Goal: Information Seeking & Learning: Learn about a topic

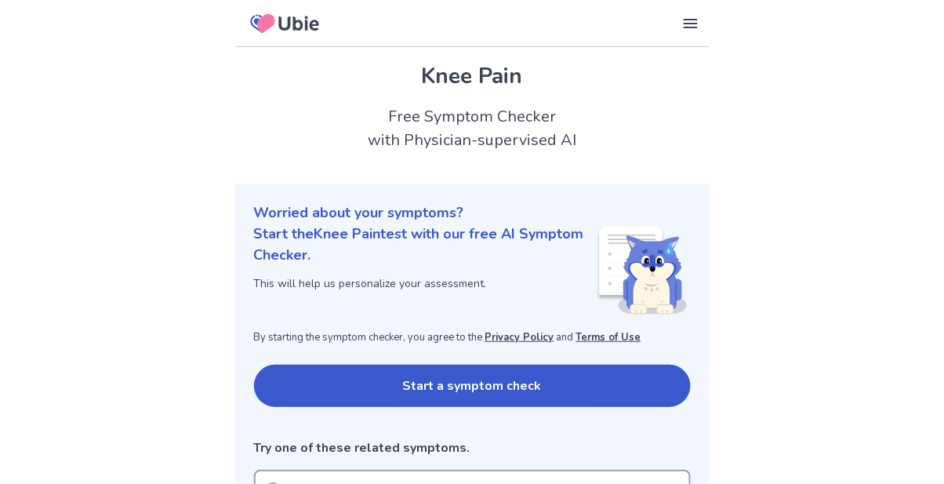
click at [289, 376] on button "Start a symptom check" at bounding box center [472, 386] width 437 height 42
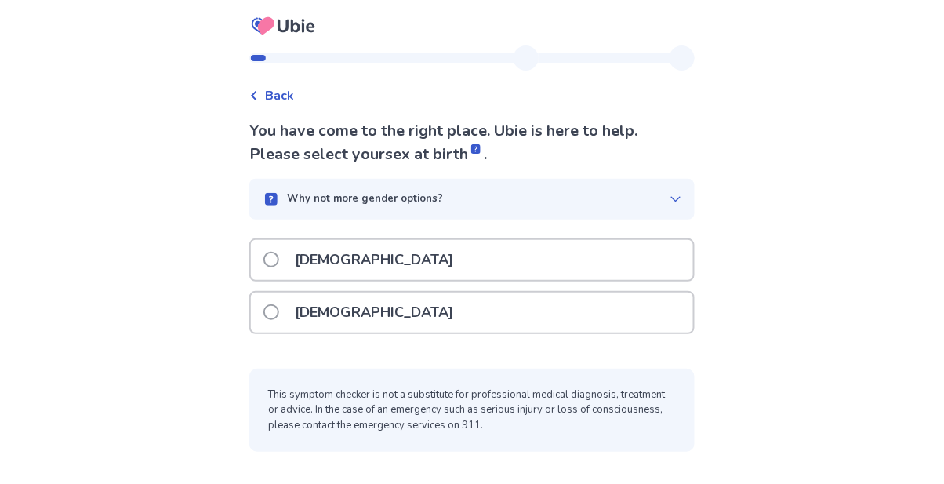
click at [278, 310] on span at bounding box center [271, 312] width 16 height 16
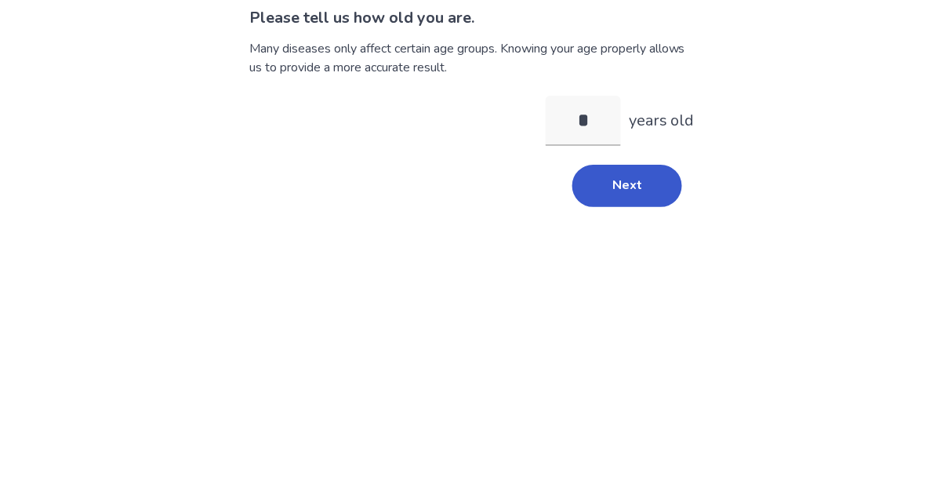
type input "**"
click at [621, 296] on button "Next" at bounding box center [627, 299] width 110 height 42
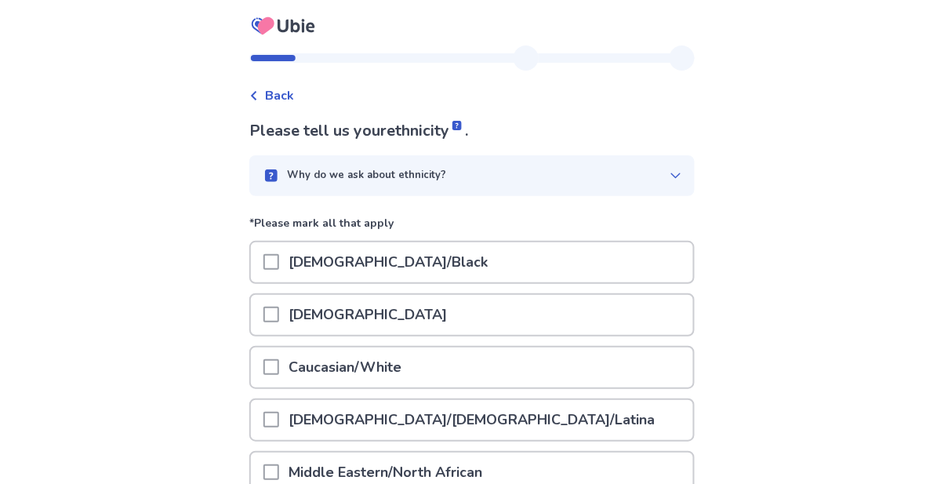
click at [276, 365] on span at bounding box center [271, 367] width 16 height 16
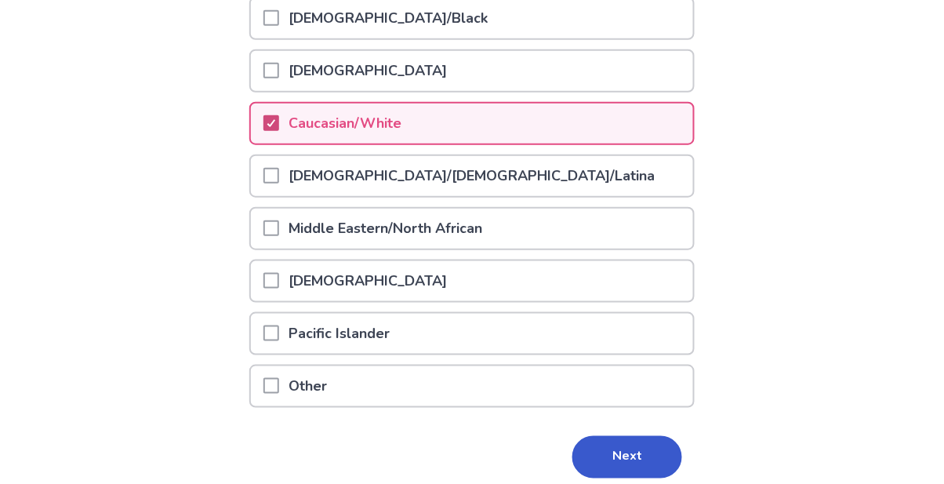
scroll to position [255, 0]
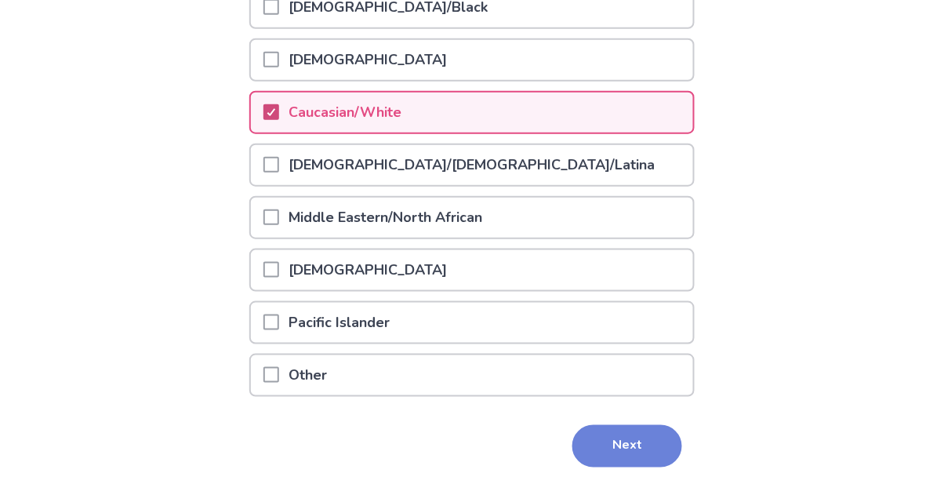
click at [617, 452] on button "Next" at bounding box center [627, 446] width 110 height 42
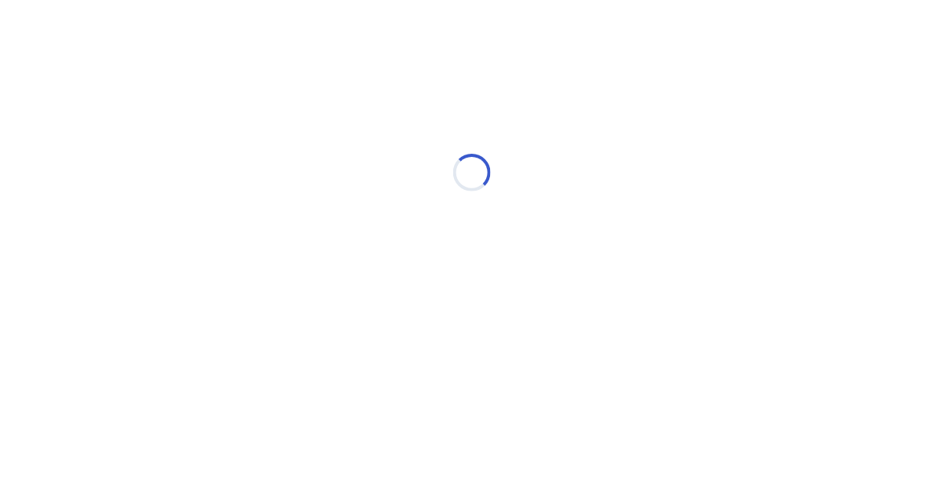
scroll to position [0, 0]
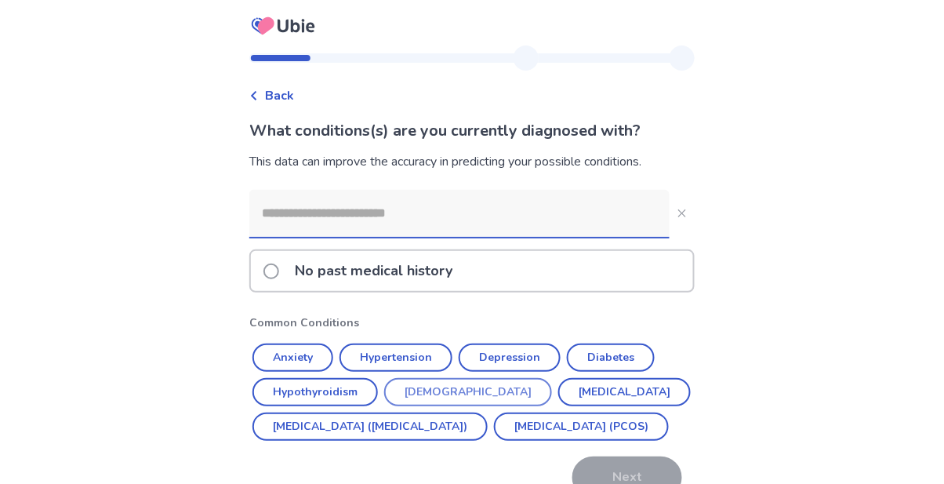
click at [434, 395] on button "Asthma" at bounding box center [468, 392] width 168 height 28
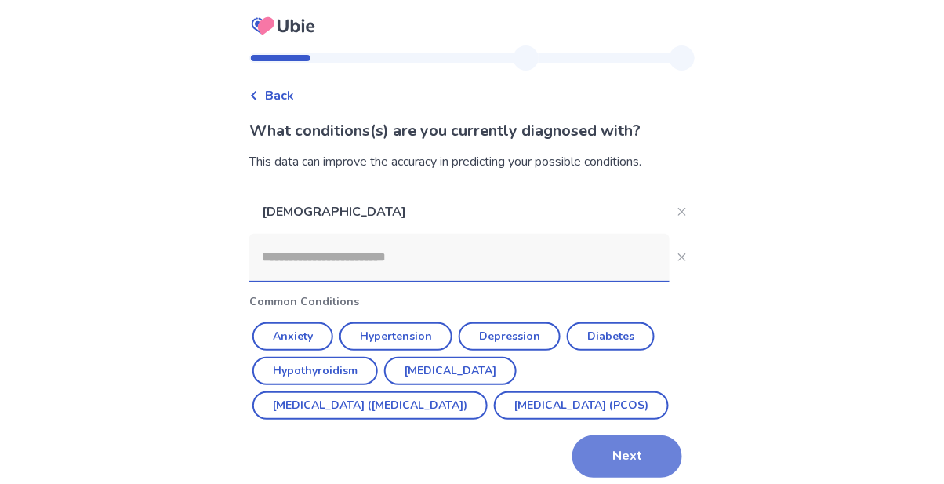
click at [616, 478] on button "Next" at bounding box center [627, 456] width 110 height 42
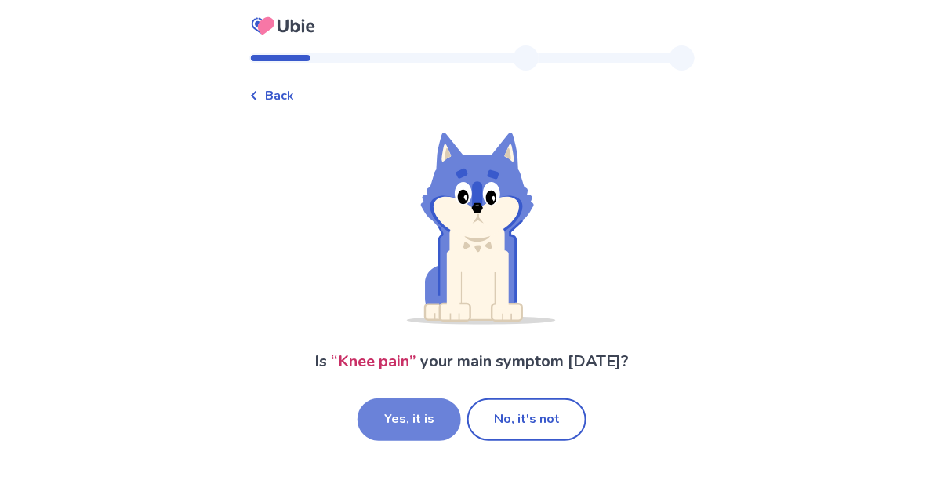
click at [408, 428] on button "Yes, it is" at bounding box center [409, 419] width 103 height 42
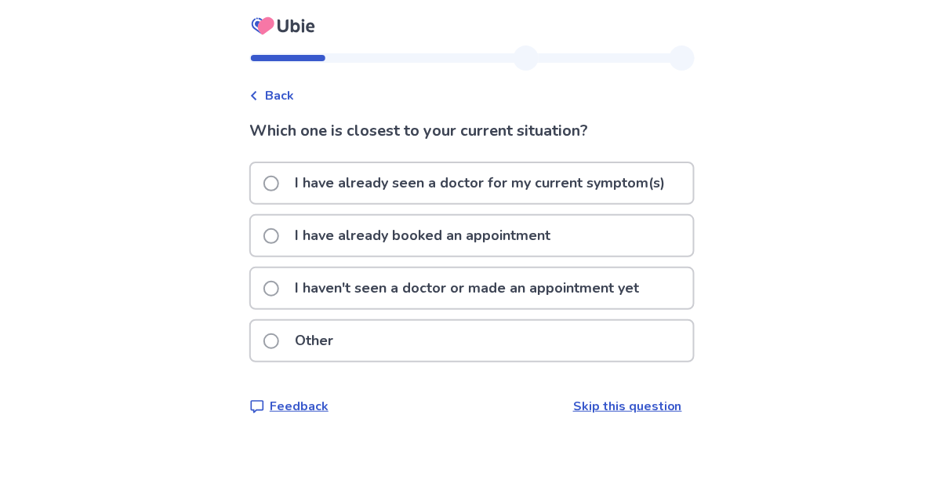
click at [289, 187] on label "I have already seen a doctor for my current symptom(s)" at bounding box center [468, 183] width 411 height 40
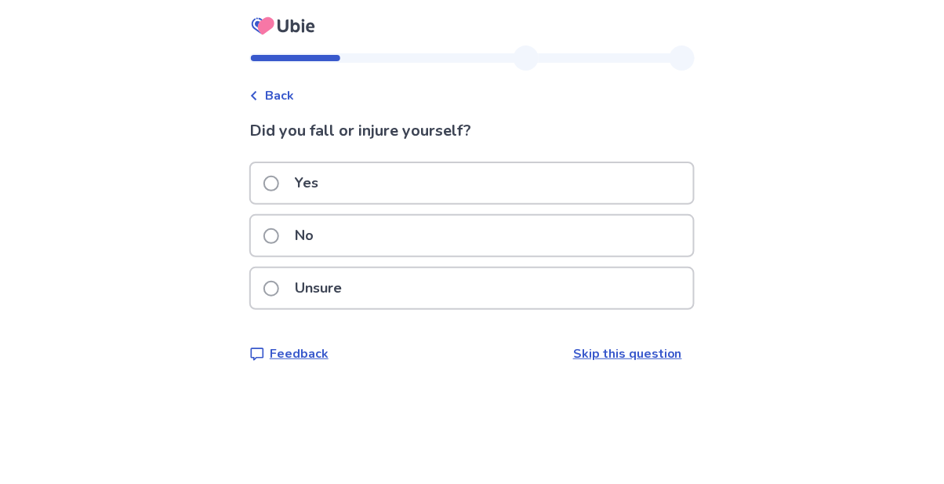
click at [279, 235] on span at bounding box center [271, 236] width 16 height 16
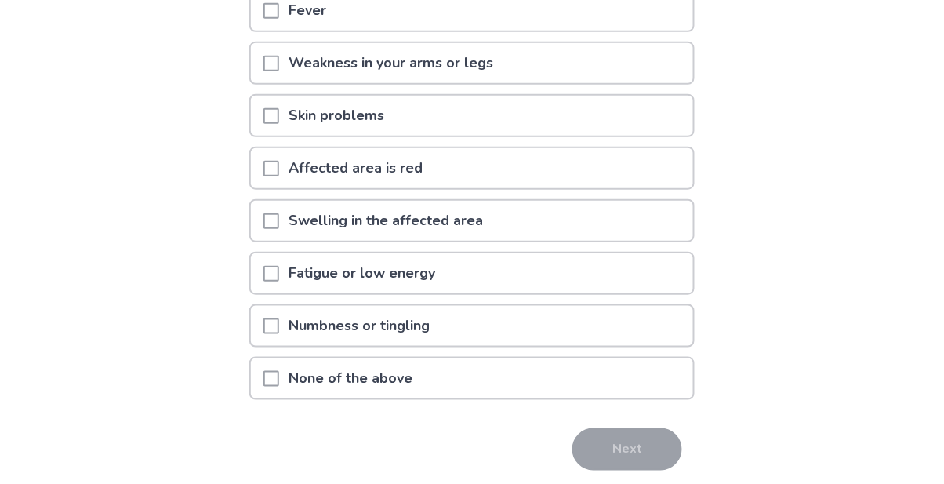
scroll to position [202, 0]
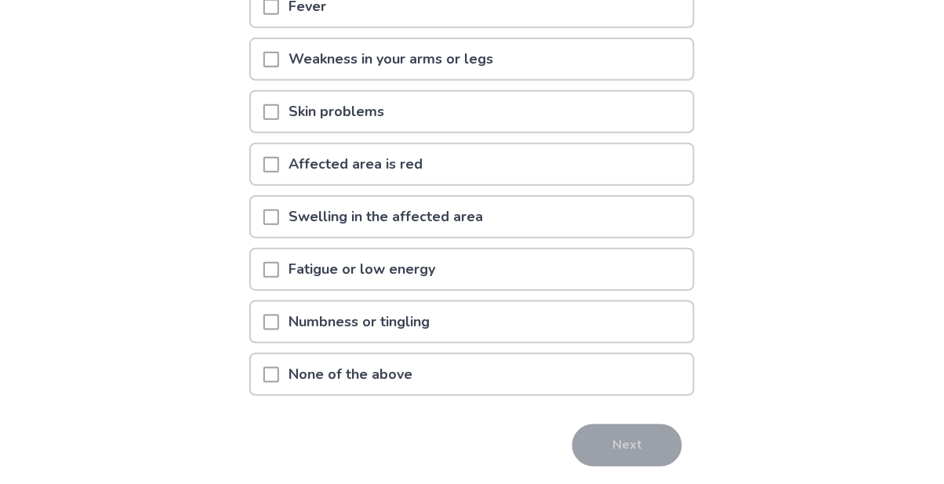
click at [275, 373] on span at bounding box center [271, 375] width 16 height 16
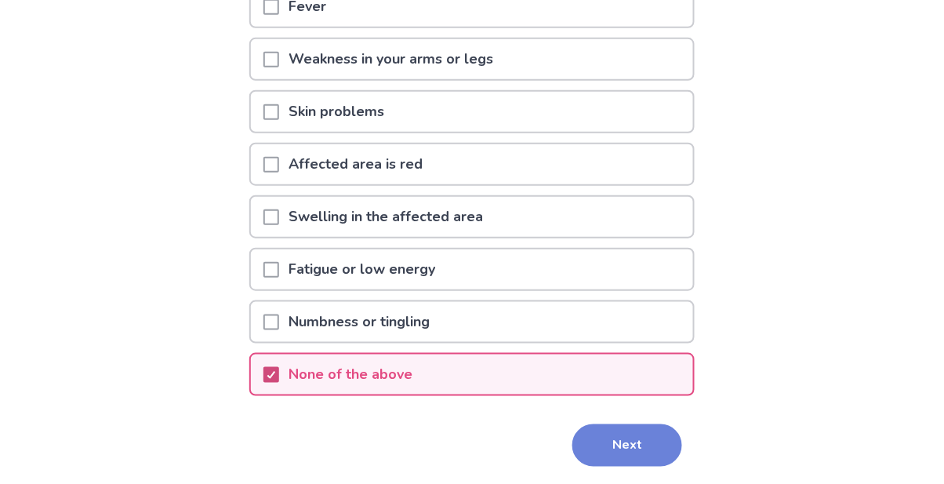
click at [603, 445] on button "Next" at bounding box center [627, 445] width 110 height 42
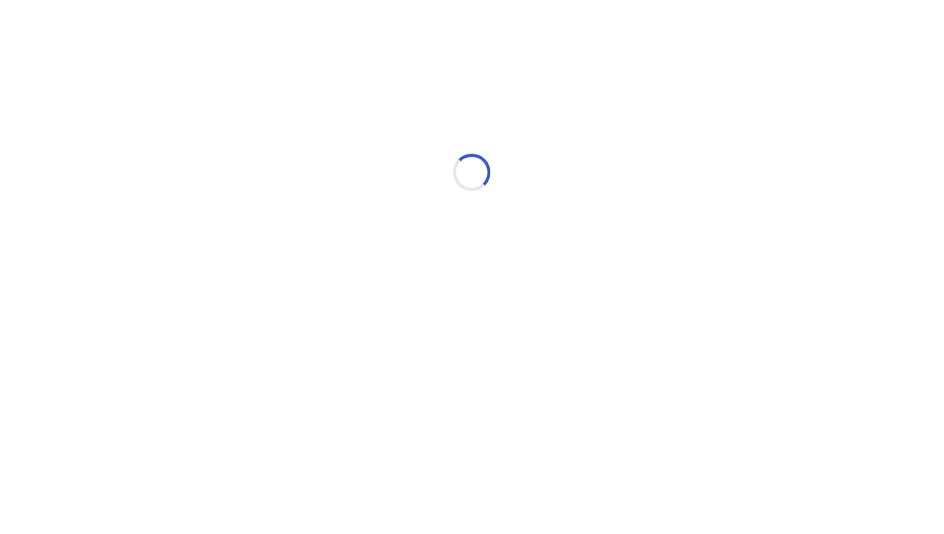
select select "*"
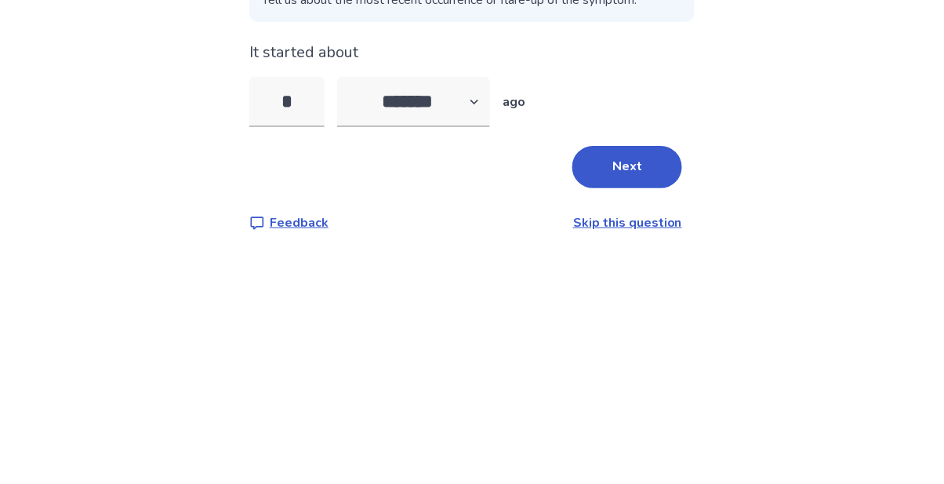
type input "**"
click at [612, 374] on button "Next" at bounding box center [627, 368] width 110 height 42
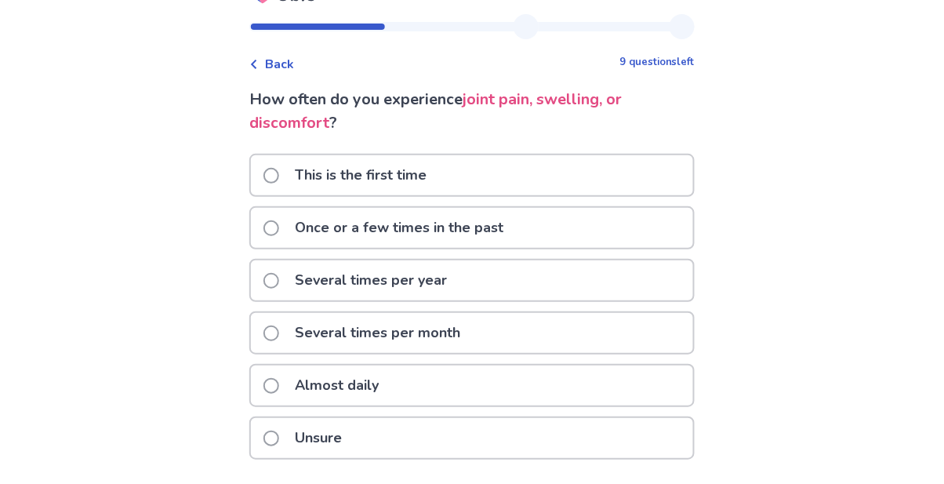
scroll to position [34, 0]
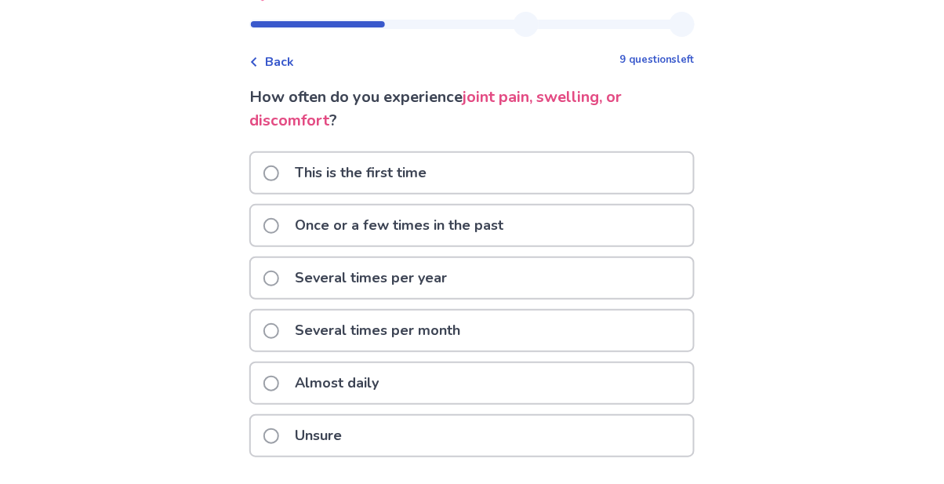
click at [290, 388] on label "Almost daily" at bounding box center [325, 383] width 125 height 40
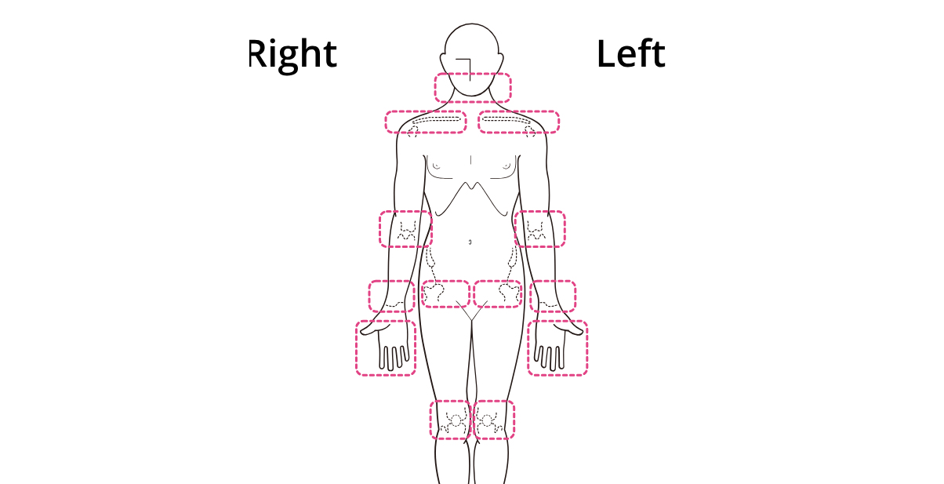
scroll to position [158, 0]
click at [456, 405] on img at bounding box center [472, 305] width 891 height 603
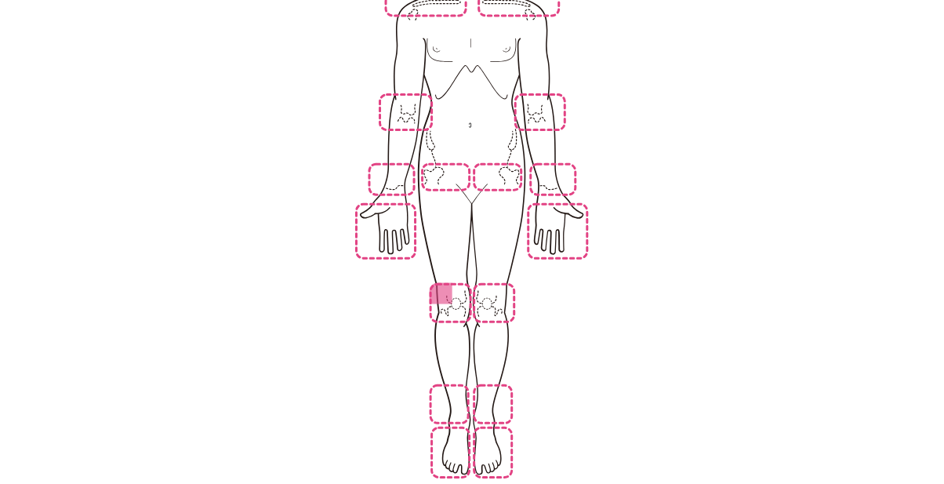
scroll to position [335, 0]
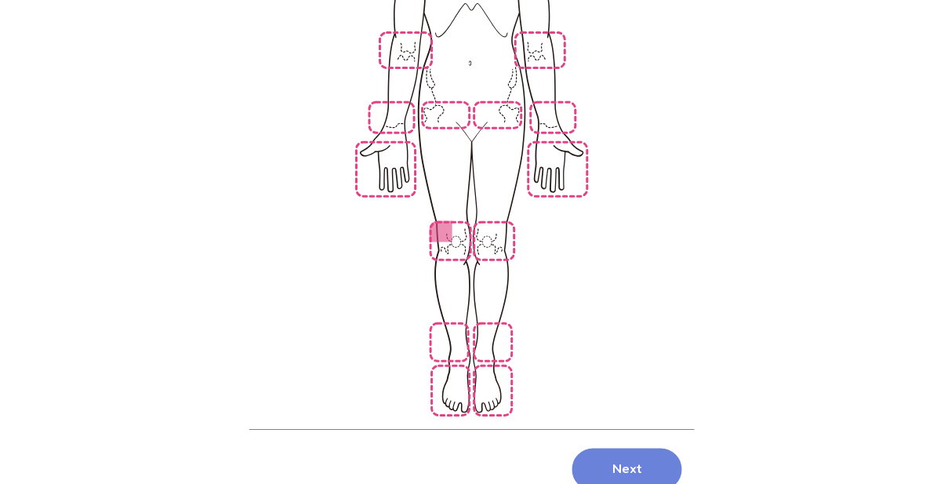
click at [614, 448] on button "Next" at bounding box center [627, 469] width 110 height 42
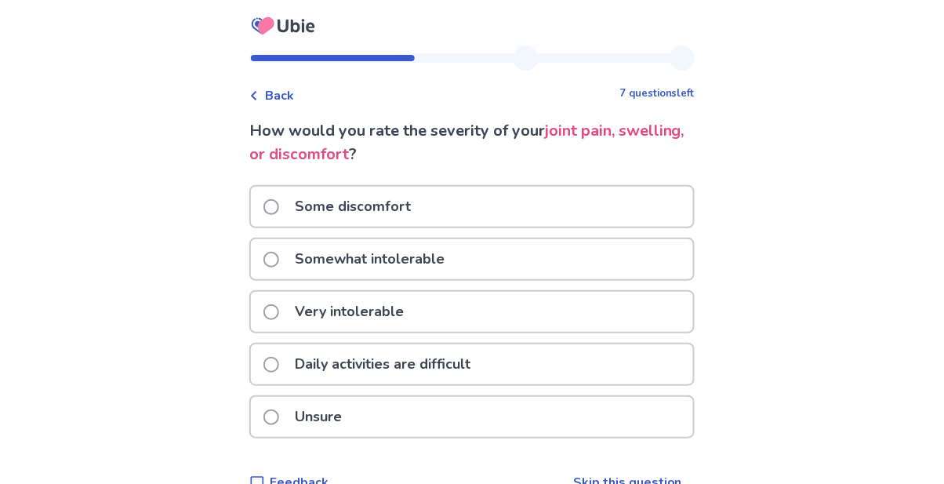
click at [279, 254] on span at bounding box center [271, 260] width 16 height 16
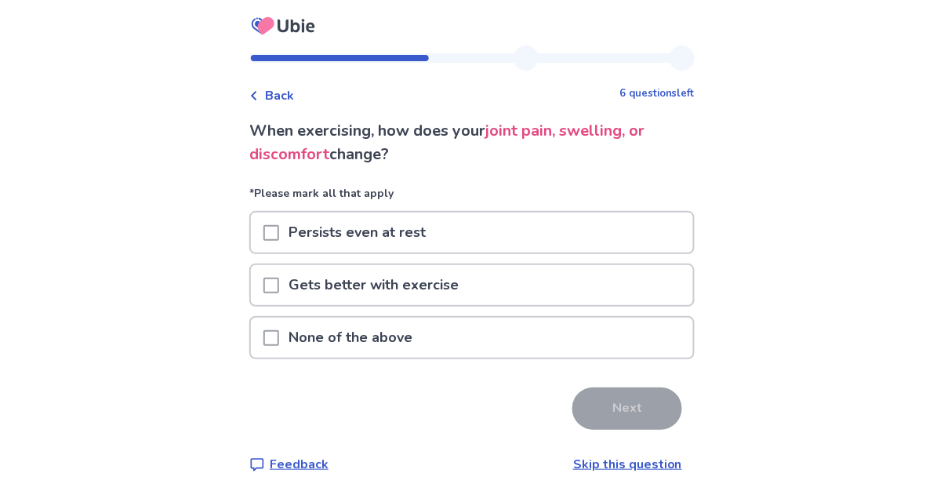
click at [279, 336] on span at bounding box center [271, 338] width 16 height 16
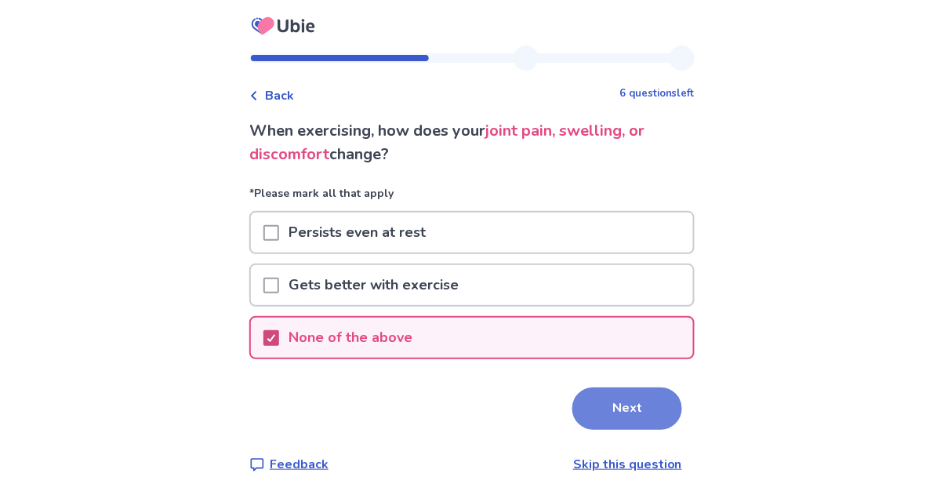
click at [588, 401] on button "Next" at bounding box center [627, 408] width 110 height 42
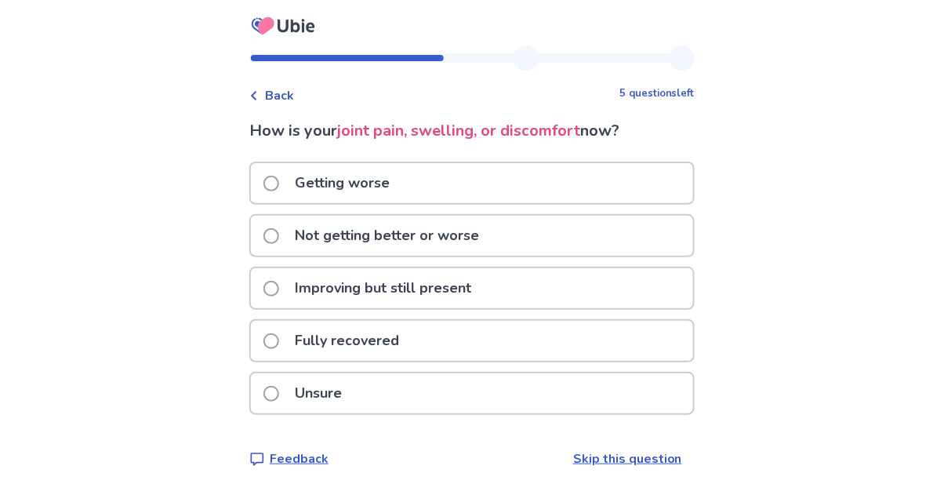
click at [279, 184] on span at bounding box center [271, 184] width 16 height 16
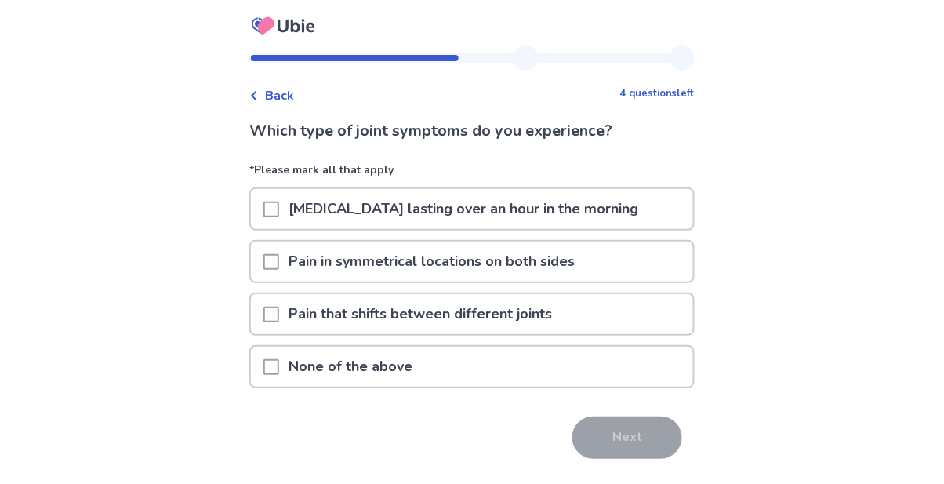
click at [278, 369] on span at bounding box center [271, 367] width 16 height 16
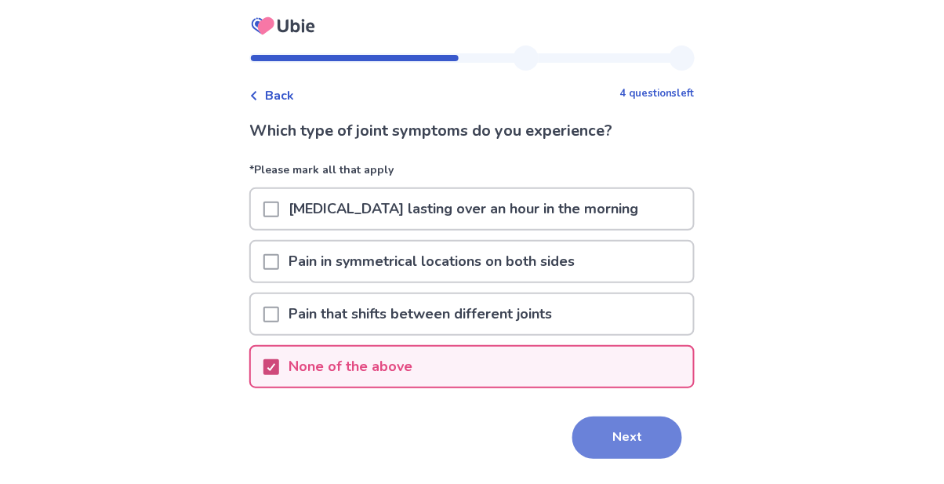
click at [615, 436] on button "Next" at bounding box center [627, 437] width 110 height 42
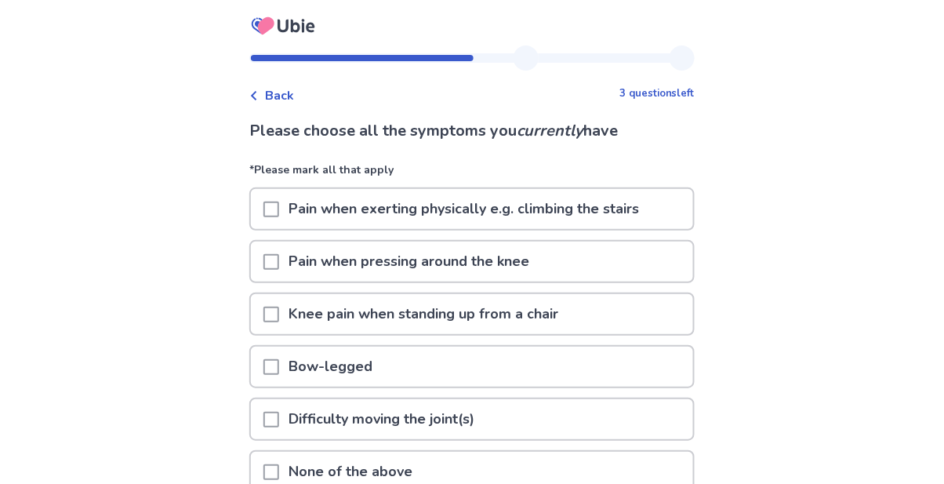
click at [279, 259] on span at bounding box center [271, 262] width 16 height 16
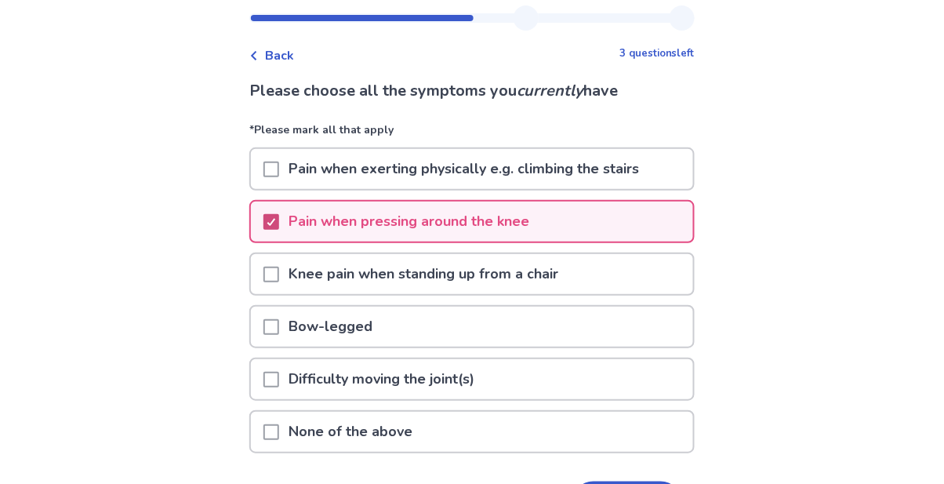
scroll to position [44, 0]
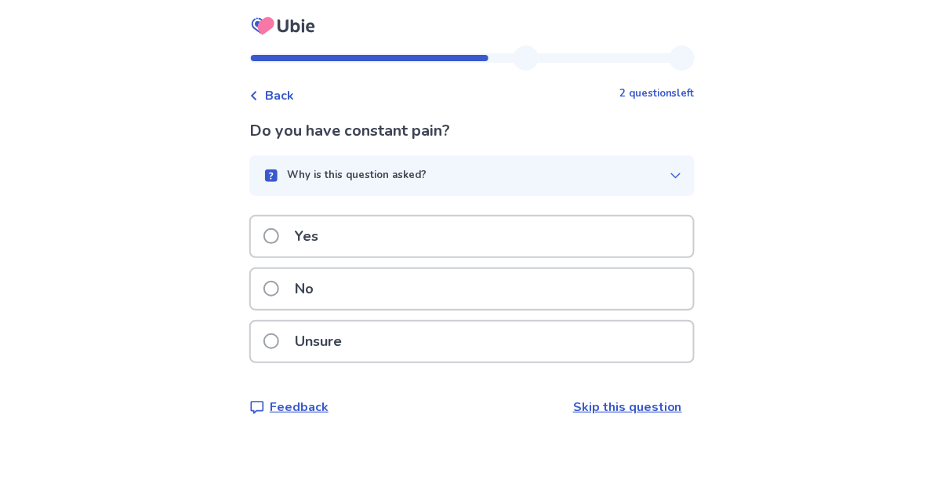
click at [279, 294] on span at bounding box center [271, 289] width 16 height 16
click at [279, 289] on span at bounding box center [271, 289] width 16 height 16
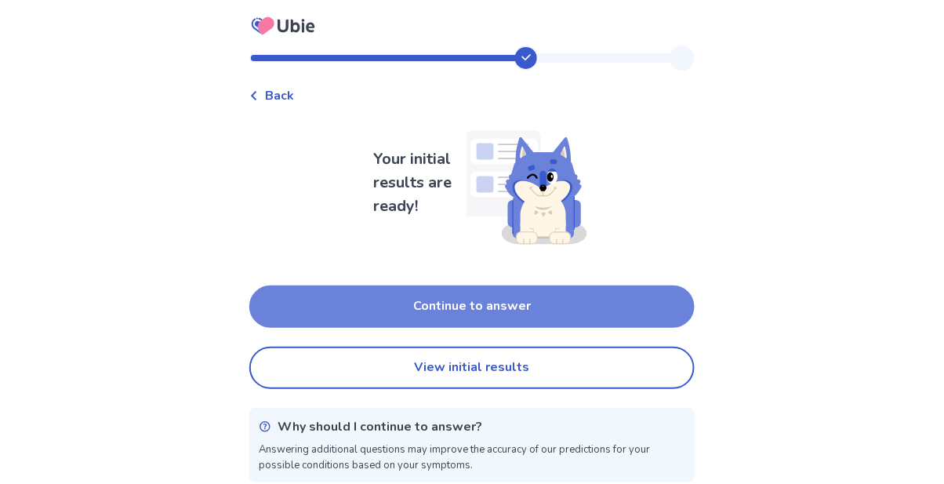
click at [325, 316] on button "Continue to answer" at bounding box center [471, 306] width 445 height 42
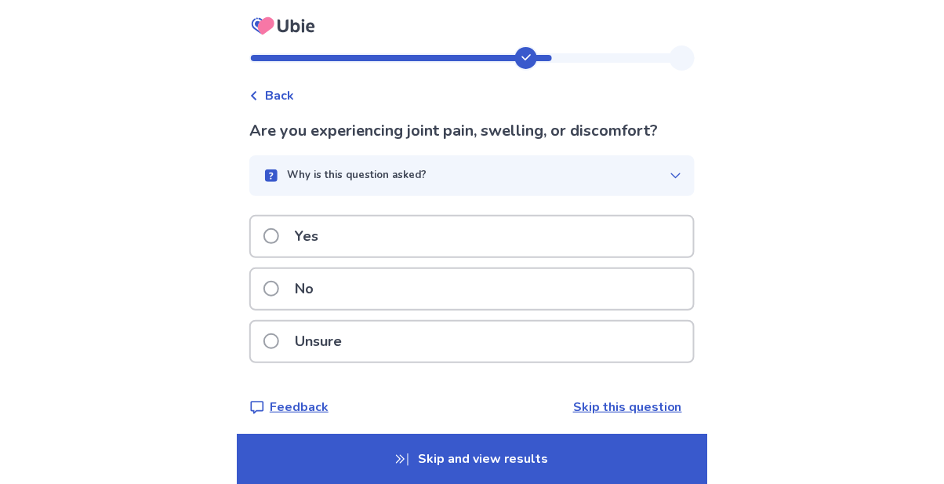
click at [279, 292] on span at bounding box center [271, 289] width 16 height 16
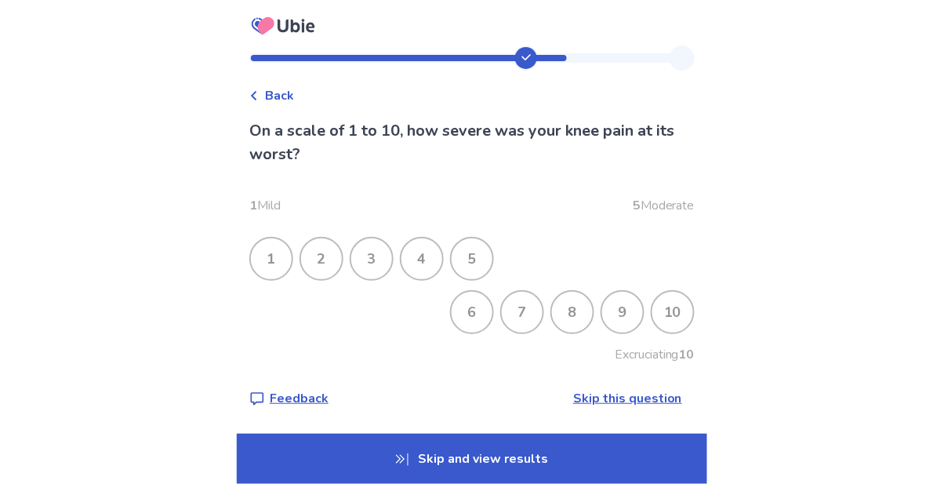
click at [617, 306] on div "9" at bounding box center [622, 312] width 41 height 41
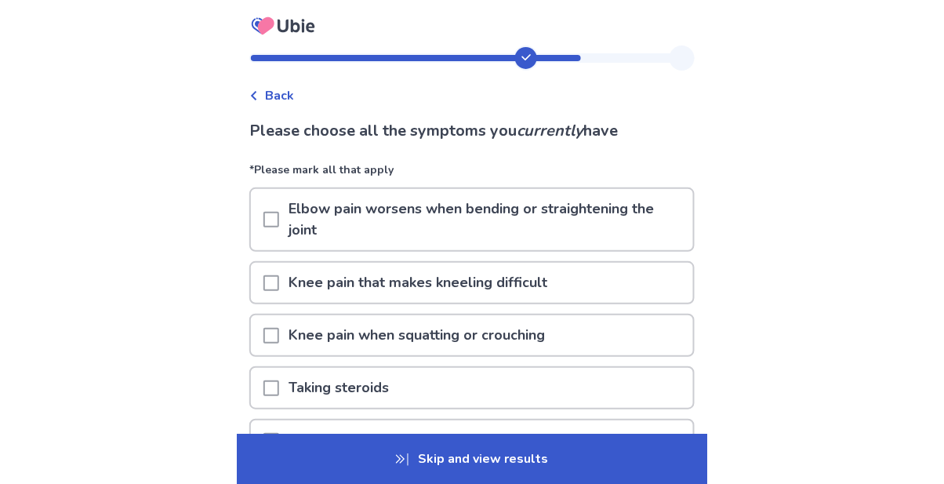
click at [278, 281] on span at bounding box center [271, 283] width 16 height 16
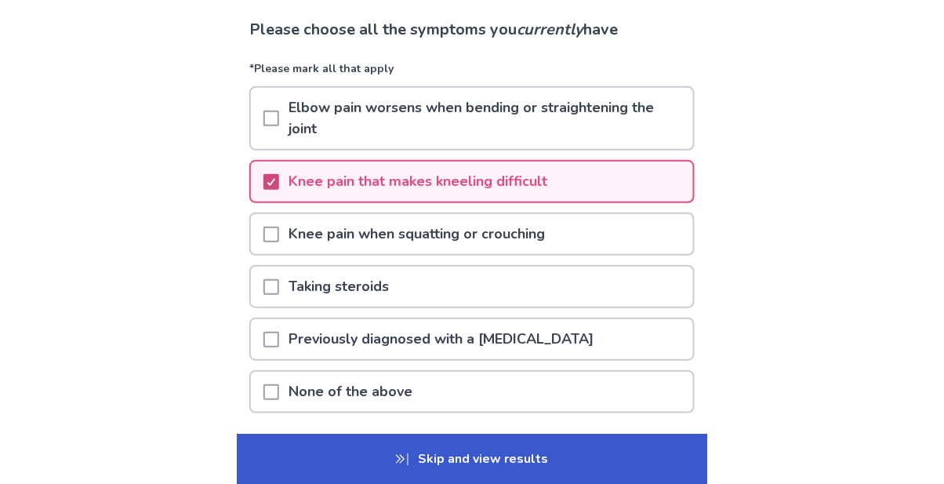
scroll to position [102, 0]
click at [620, 461] on button "Next" at bounding box center [627, 462] width 110 height 42
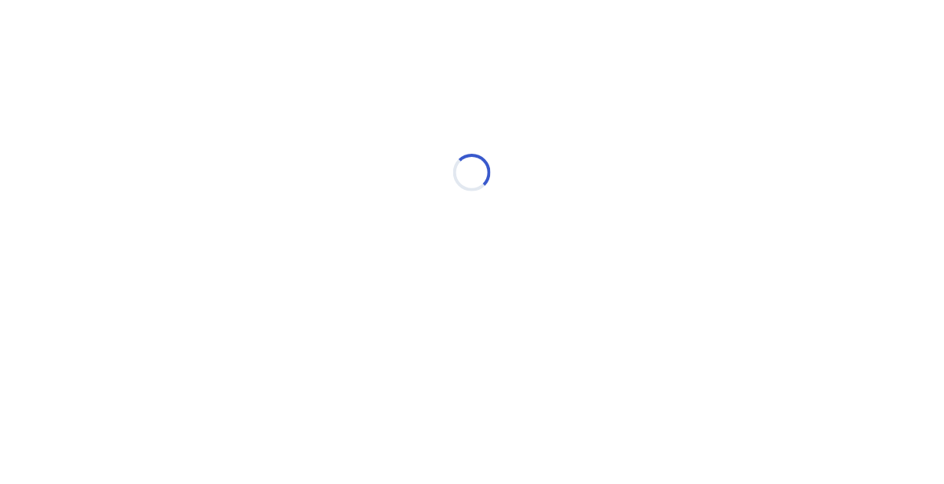
scroll to position [0, 0]
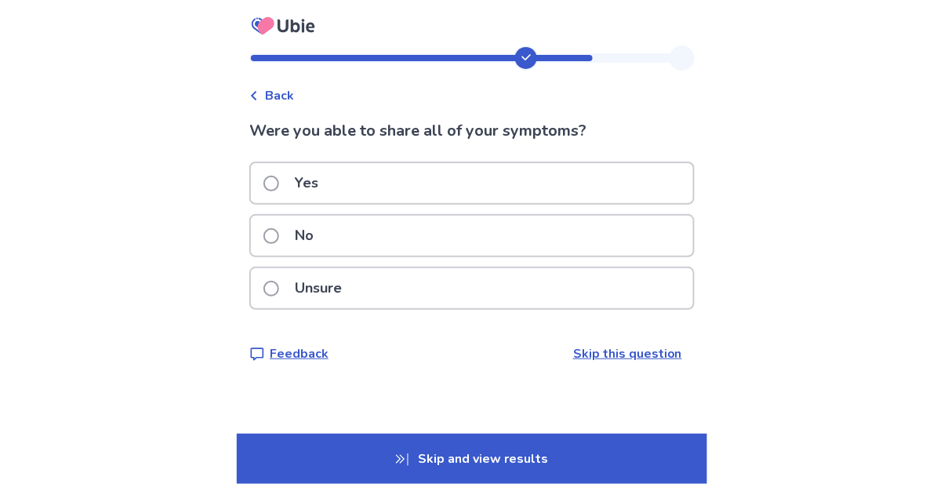
click at [279, 182] on span at bounding box center [271, 184] width 16 height 16
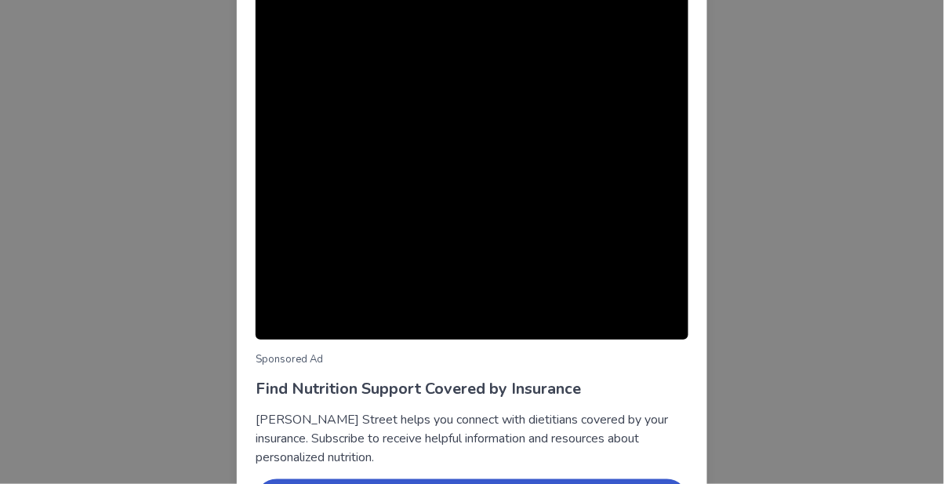
scroll to position [118, 0]
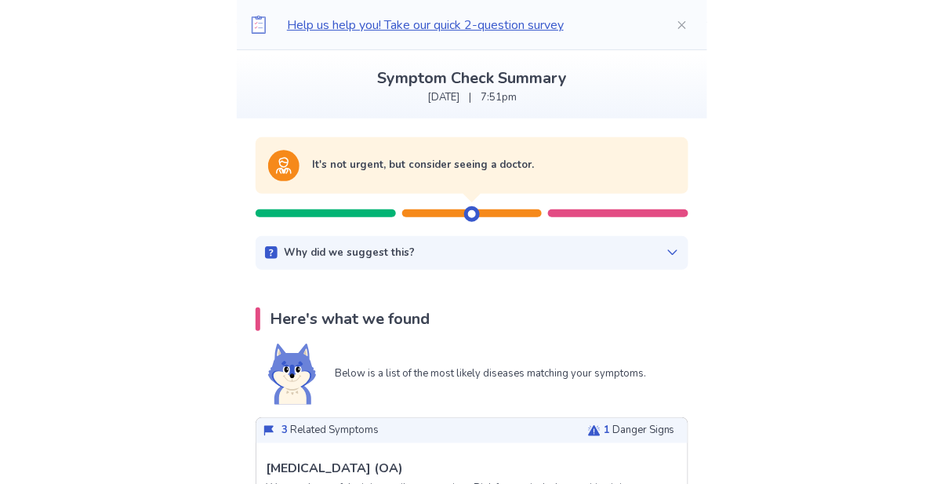
scroll to position [79, 0]
click at [668, 251] on icon at bounding box center [672, 253] width 9 height 5
